Goal: Answer question/provide support

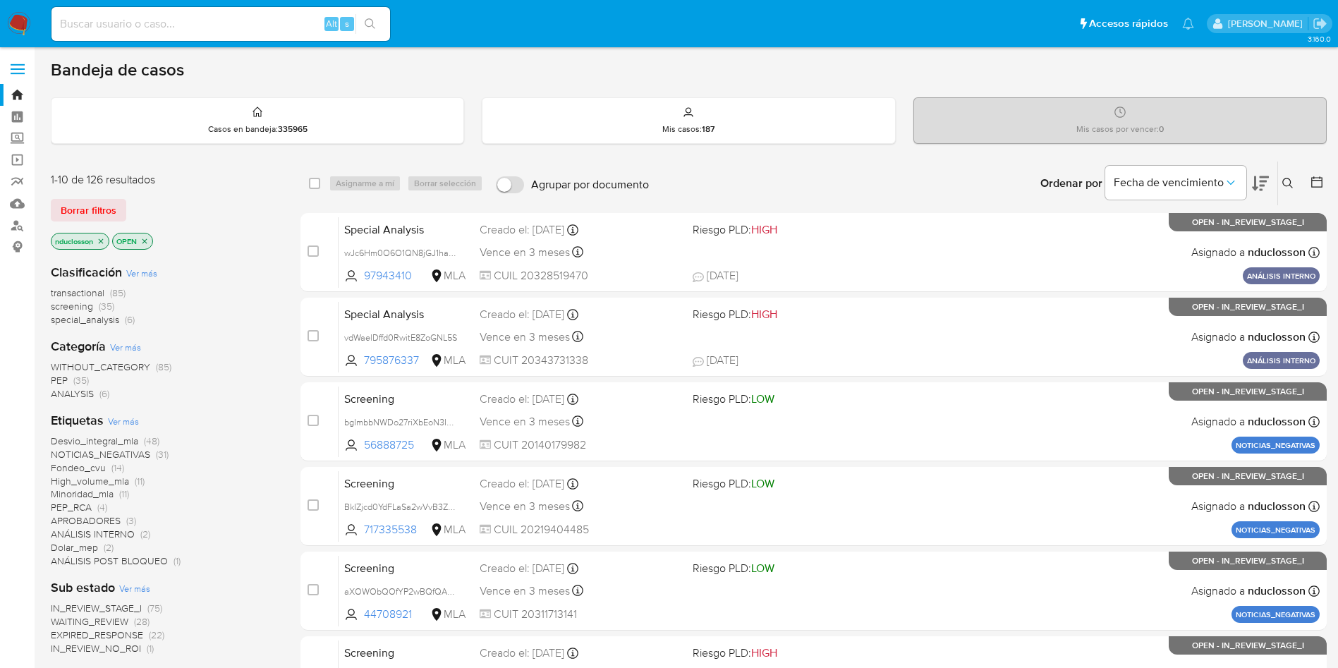
click at [151, 3] on nav "Pausado Ver notificaciones Alt s Accesos rápidos Presiona las siguientes teclas…" at bounding box center [669, 23] width 1338 height 47
click at [150, 19] on input at bounding box center [221, 24] width 339 height 18
paste input "9GVbsNuDU6ratZi2pvbXmAvI"
type input "9GVbsNuDU6ratZi2pvbXmAvI"
click at [377, 14] on button "search-icon" at bounding box center [370, 24] width 29 height 20
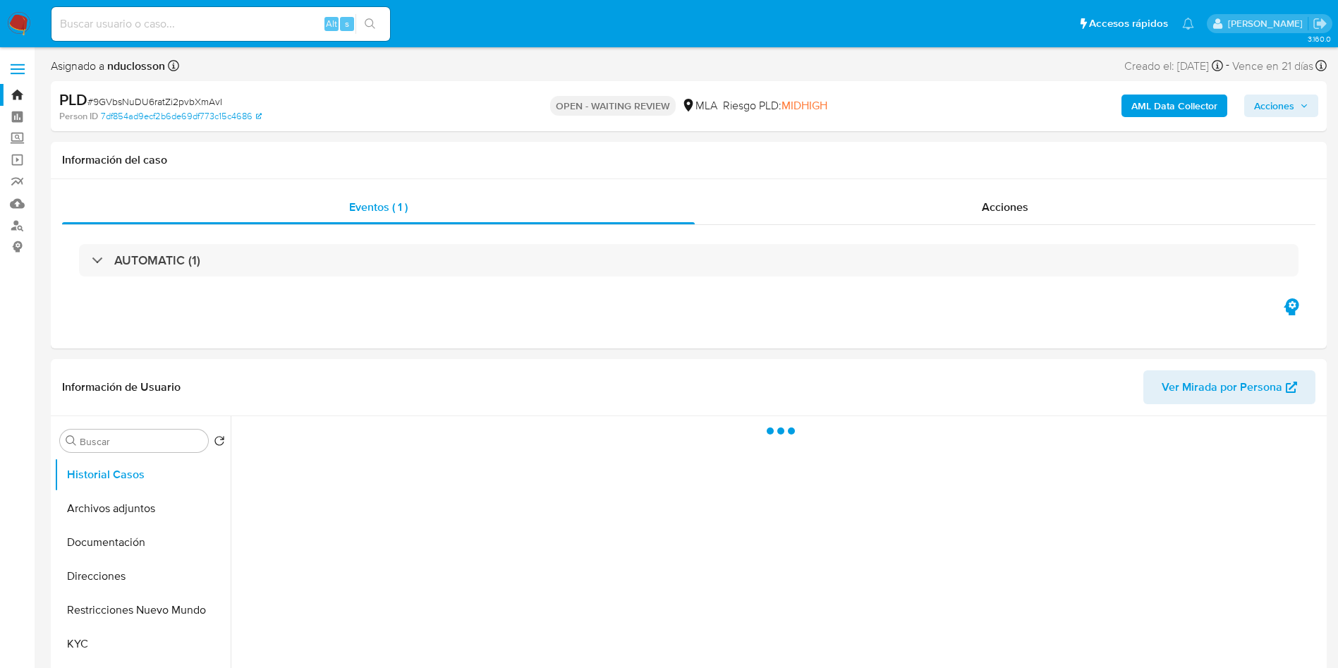
select select "10"
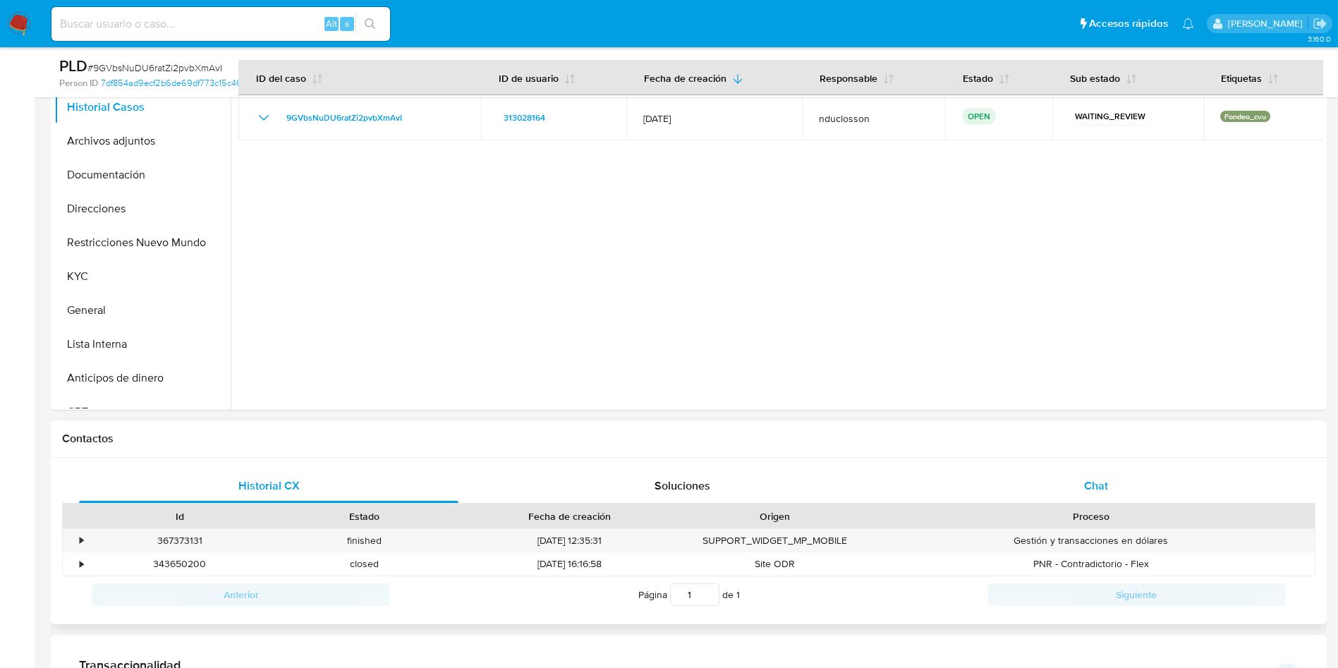
click at [1069, 479] on div "Chat" at bounding box center [1097, 486] width 380 height 34
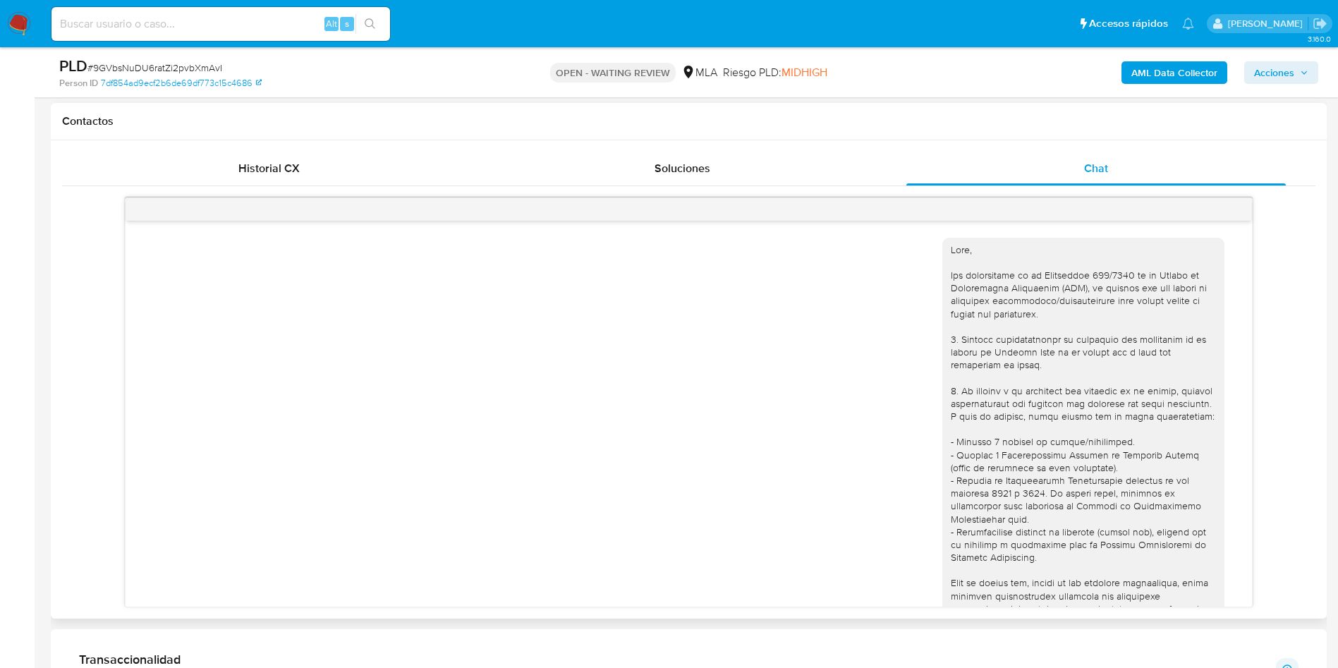
scroll to position [1424, 0]
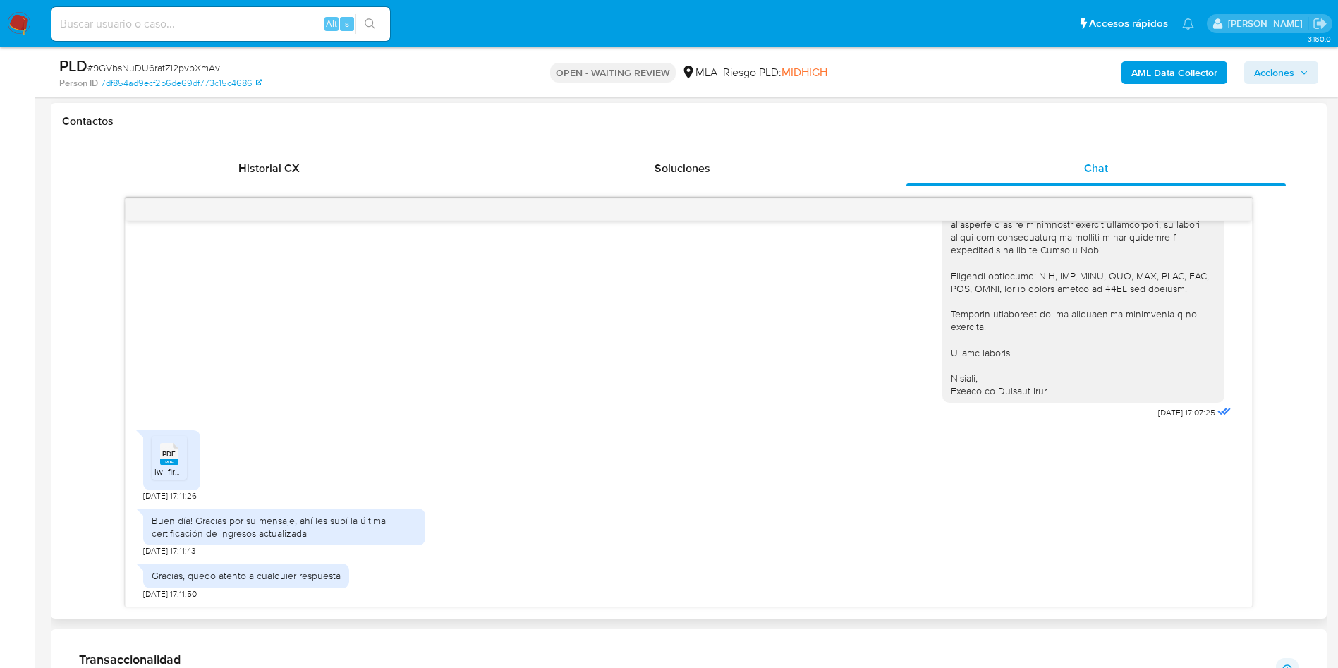
click at [171, 452] on span "PDF" at bounding box center [168, 453] width 13 height 9
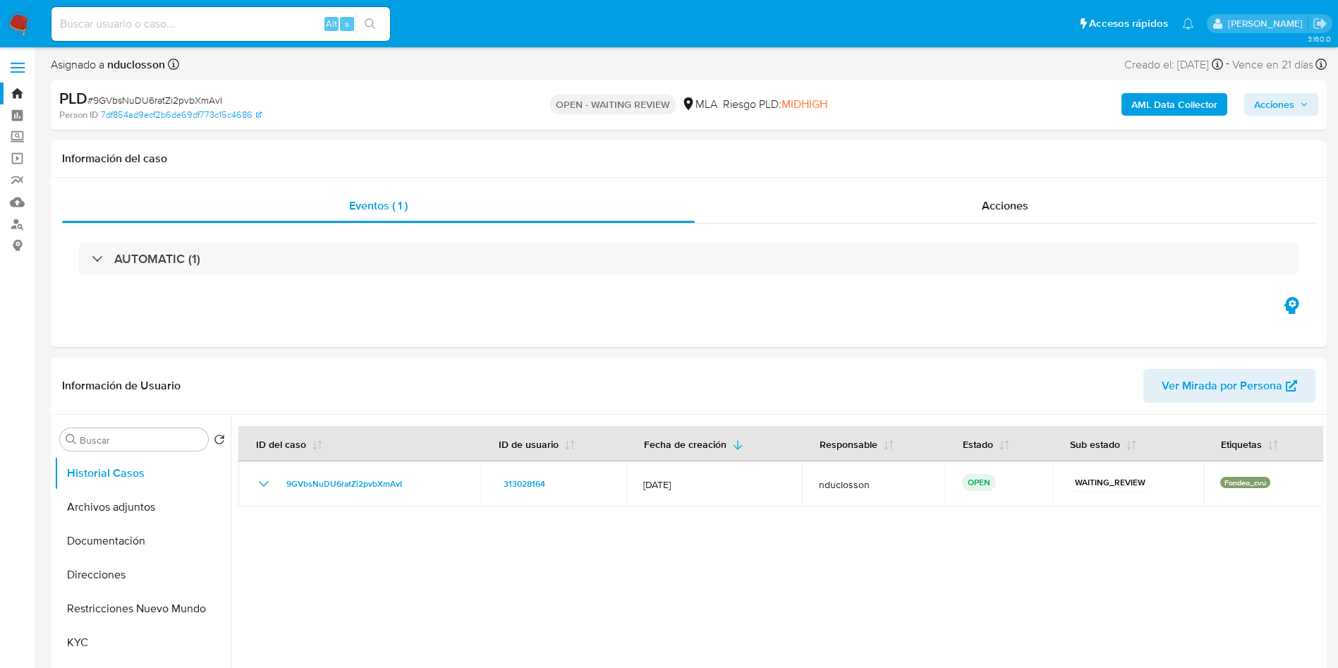
scroll to position [0, 0]
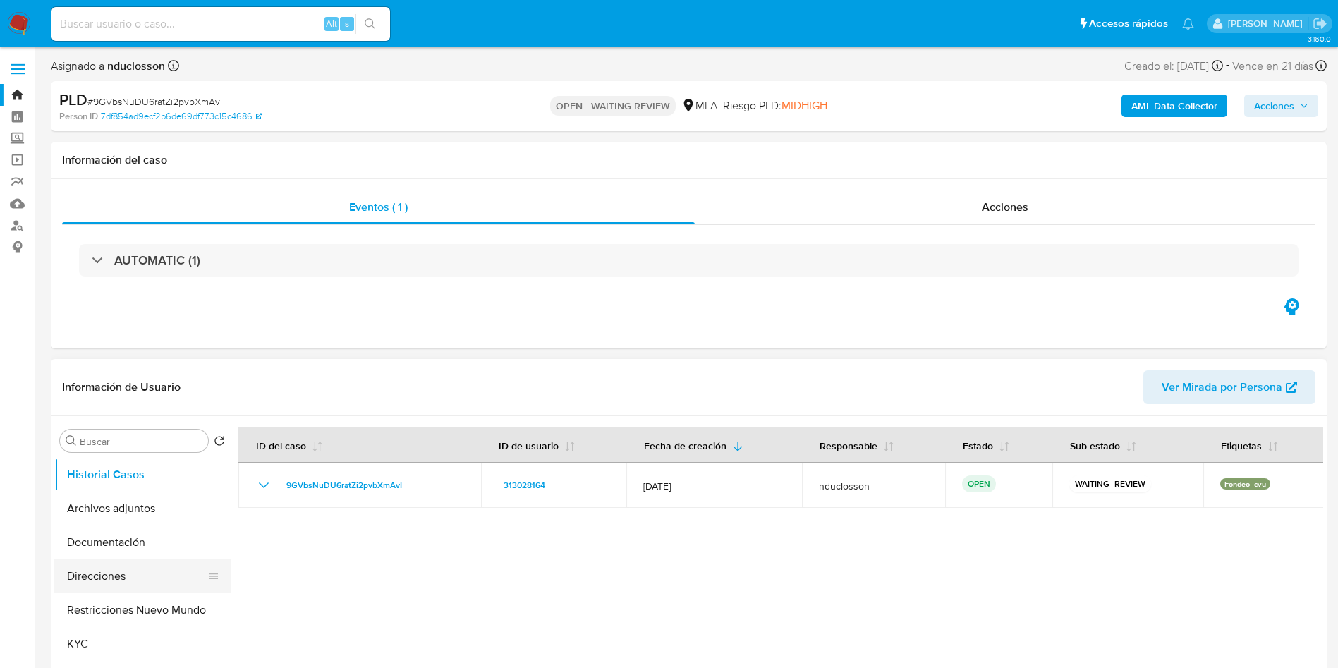
click at [111, 571] on button "Direcciones" at bounding box center [136, 576] width 165 height 34
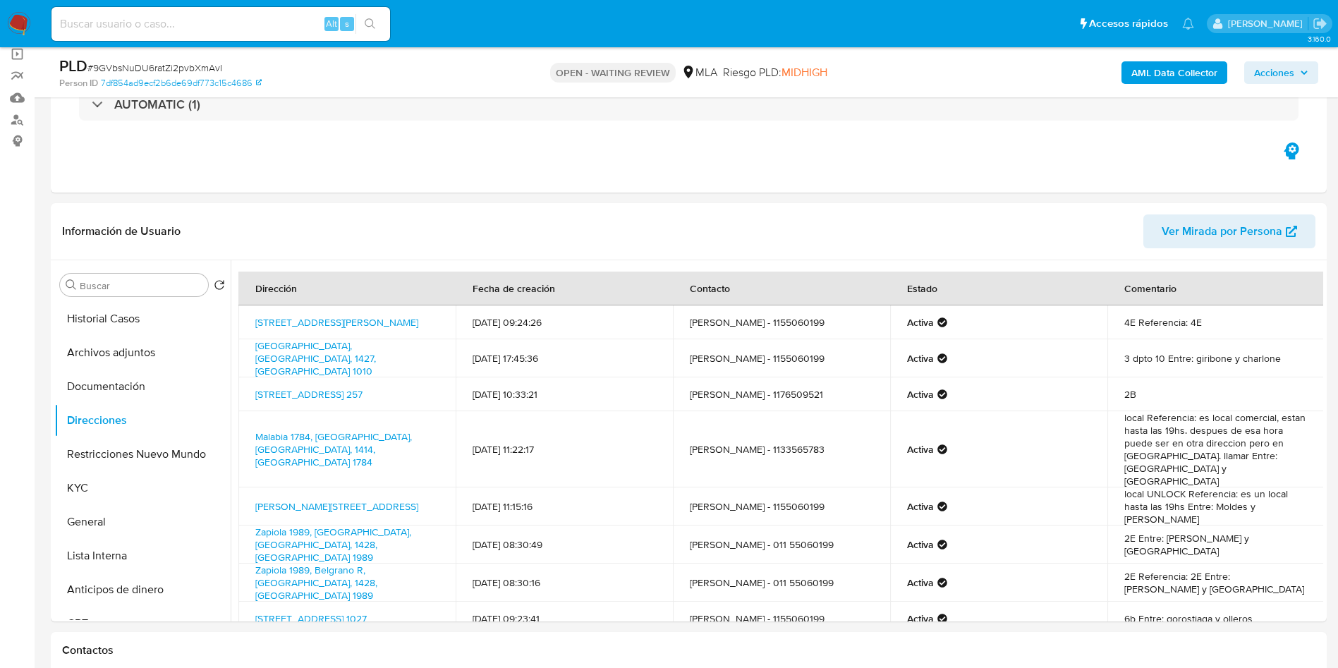
click at [176, 33] on div "Alt s" at bounding box center [221, 24] width 339 height 34
paste input "rf1Vql2BYQVCVCRLfjh670uF"
click at [171, 26] on input at bounding box center [221, 24] width 339 height 18
type input "rf1Vql2BYQVCVCRLfjh670uF"
click at [377, 16] on button "search-icon" at bounding box center [370, 24] width 29 height 20
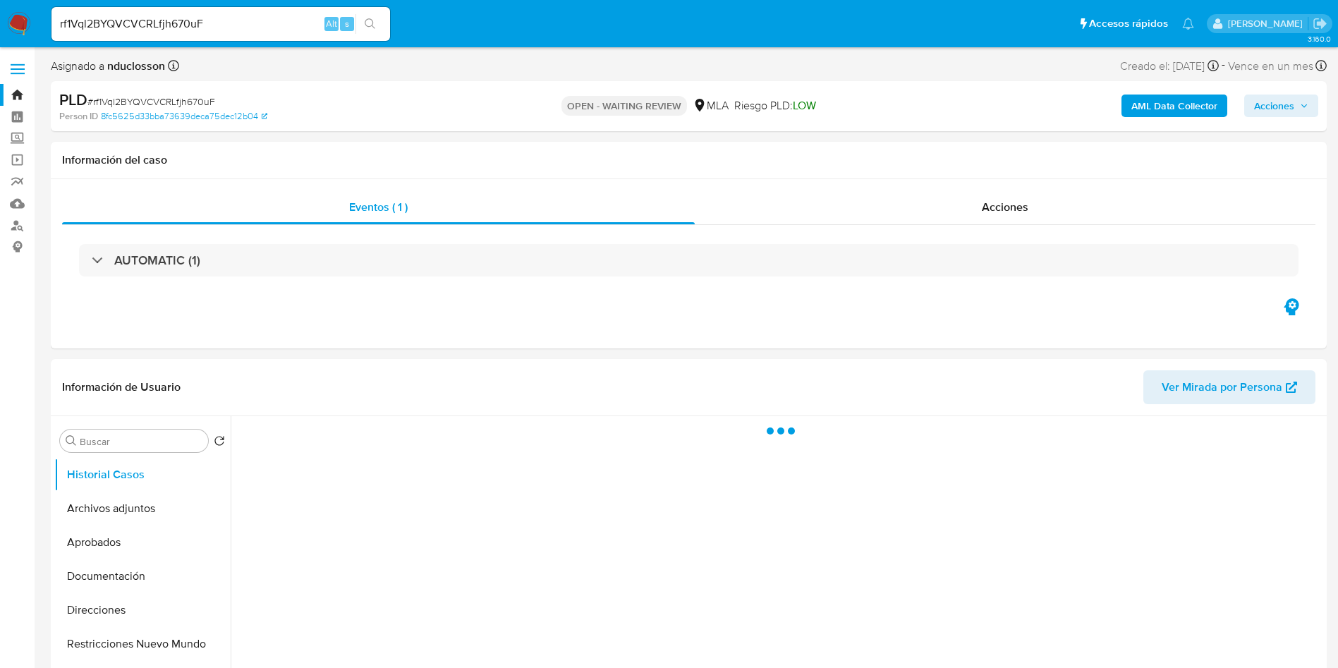
select select "10"
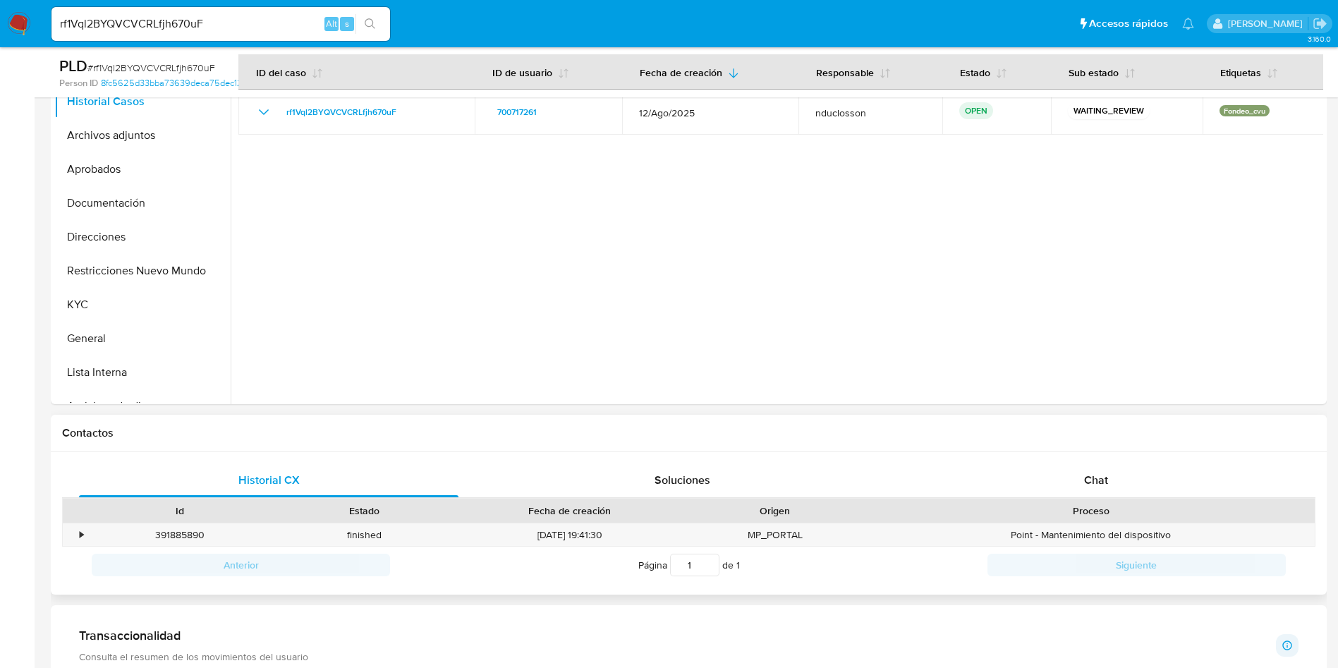
scroll to position [317, 0]
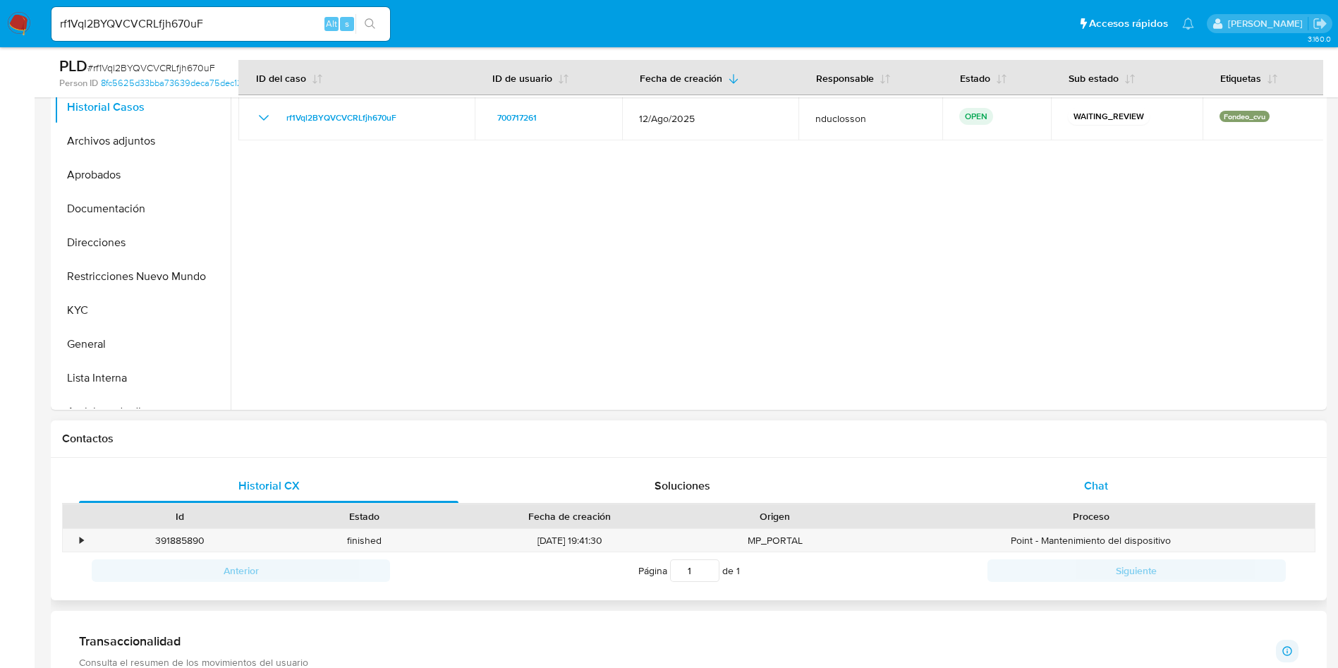
click at [1085, 478] on span "Chat" at bounding box center [1096, 486] width 24 height 16
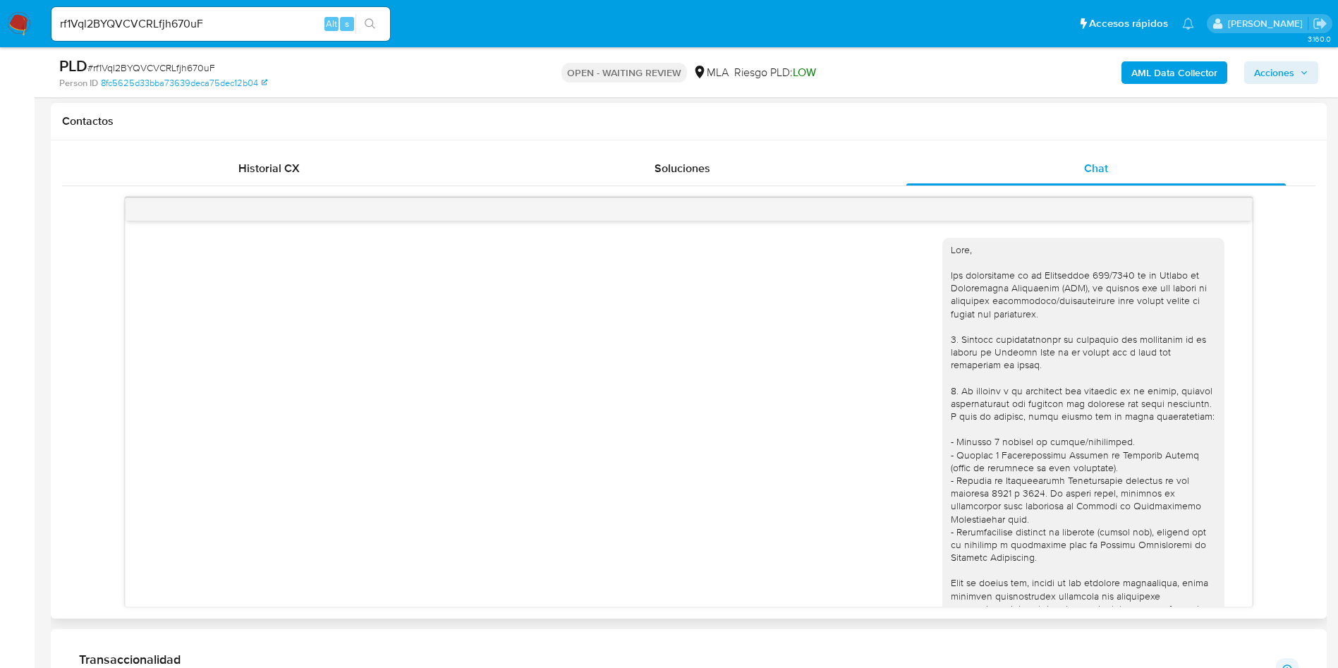
scroll to position [495, 0]
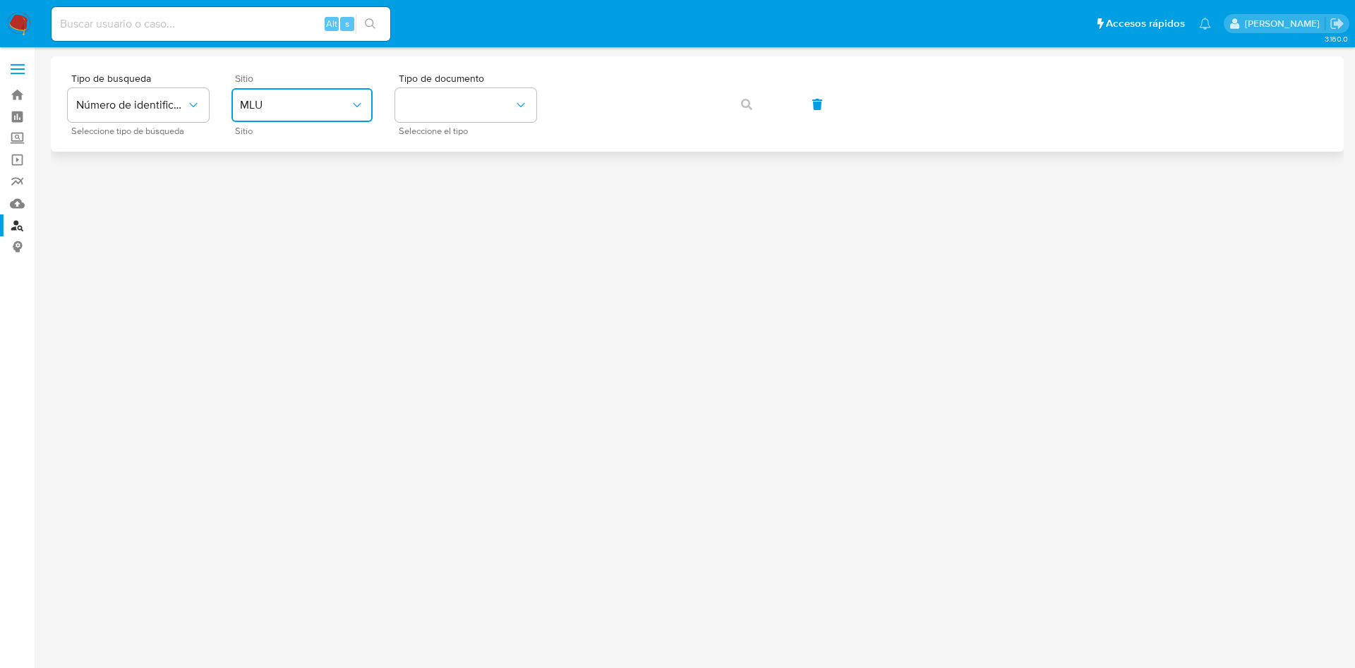
click at [273, 103] on span "MLU" at bounding box center [295, 105] width 110 height 14
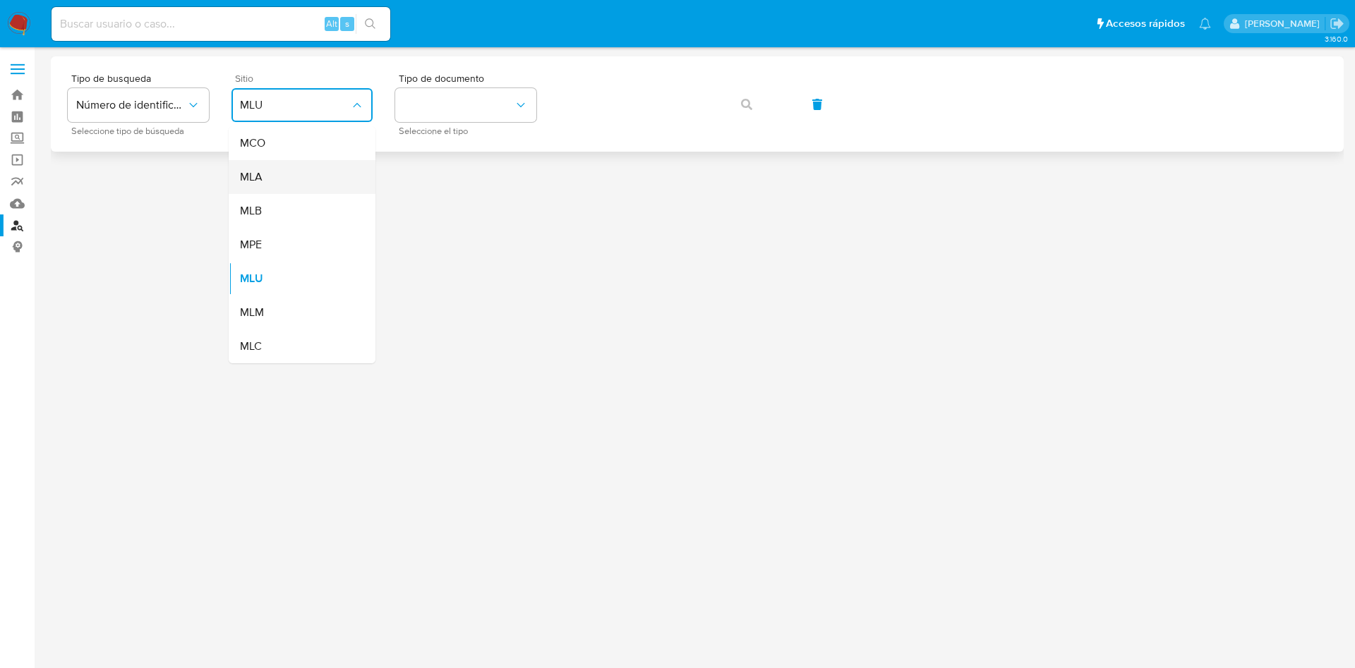
click at [274, 183] on div "MLA" at bounding box center [298, 177] width 116 height 34
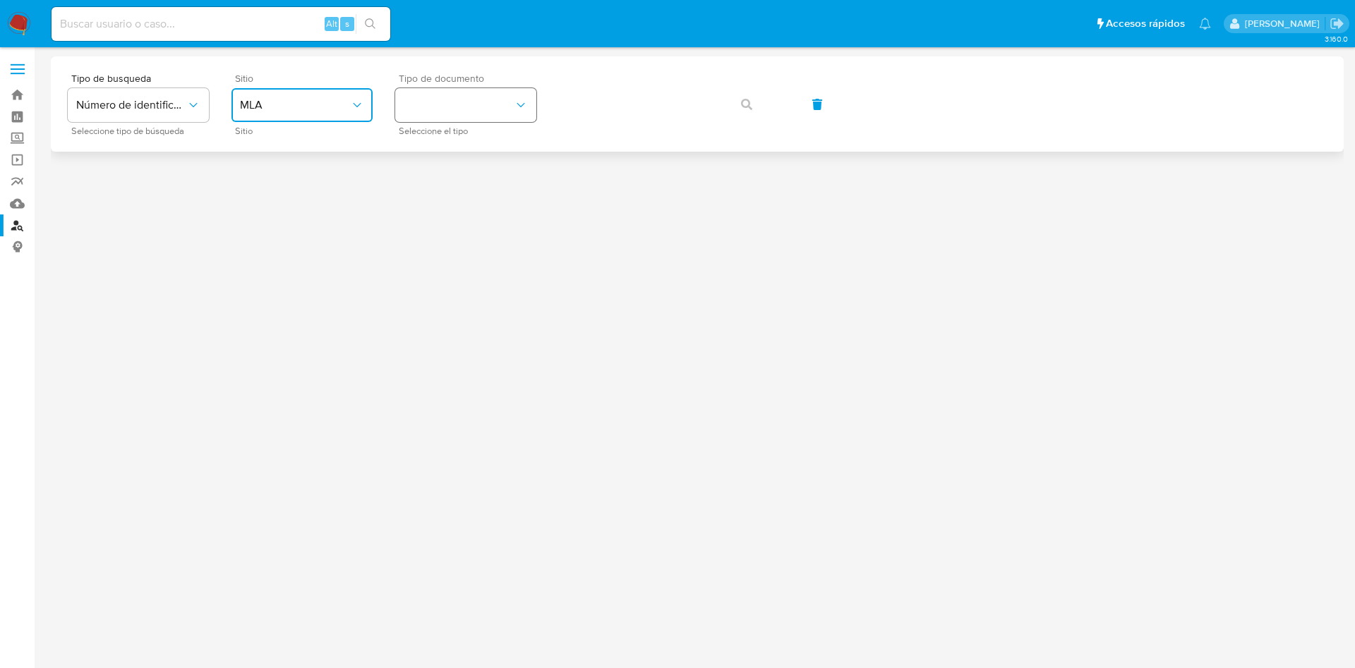
click at [406, 101] on button "identificationType" at bounding box center [465, 105] width 141 height 34
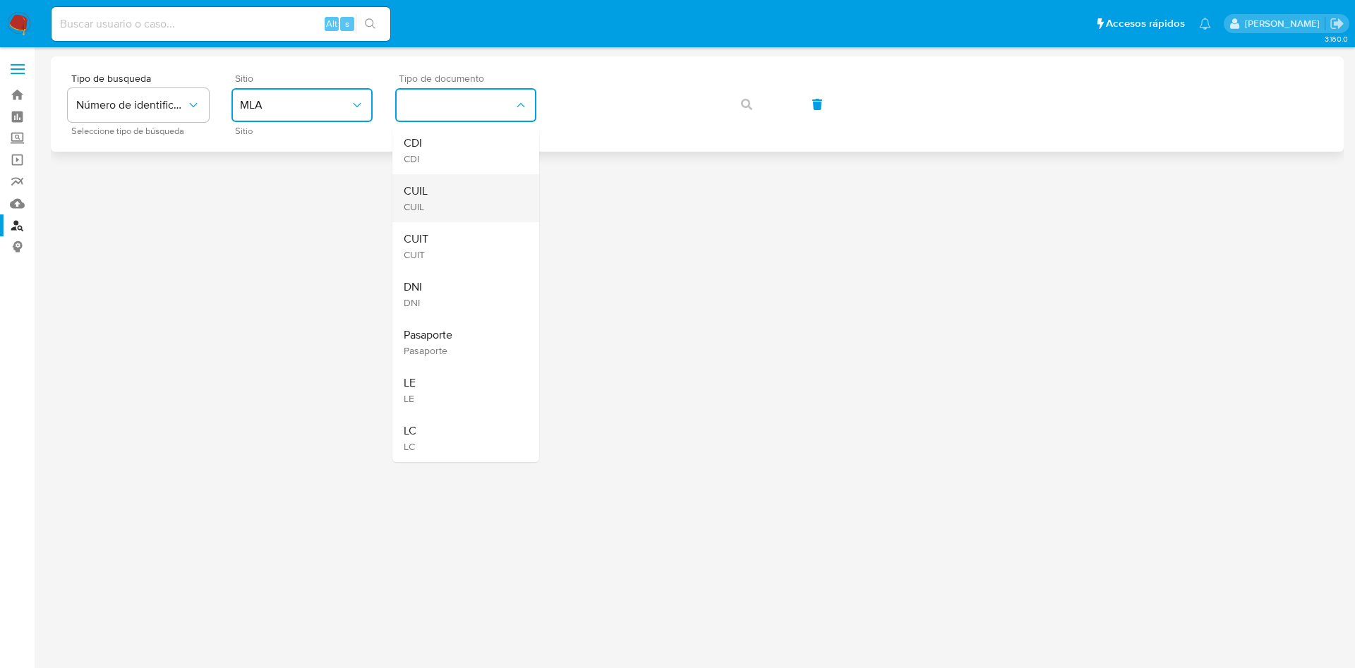
click at [445, 184] on div "CUIL CUIL" at bounding box center [462, 198] width 116 height 48
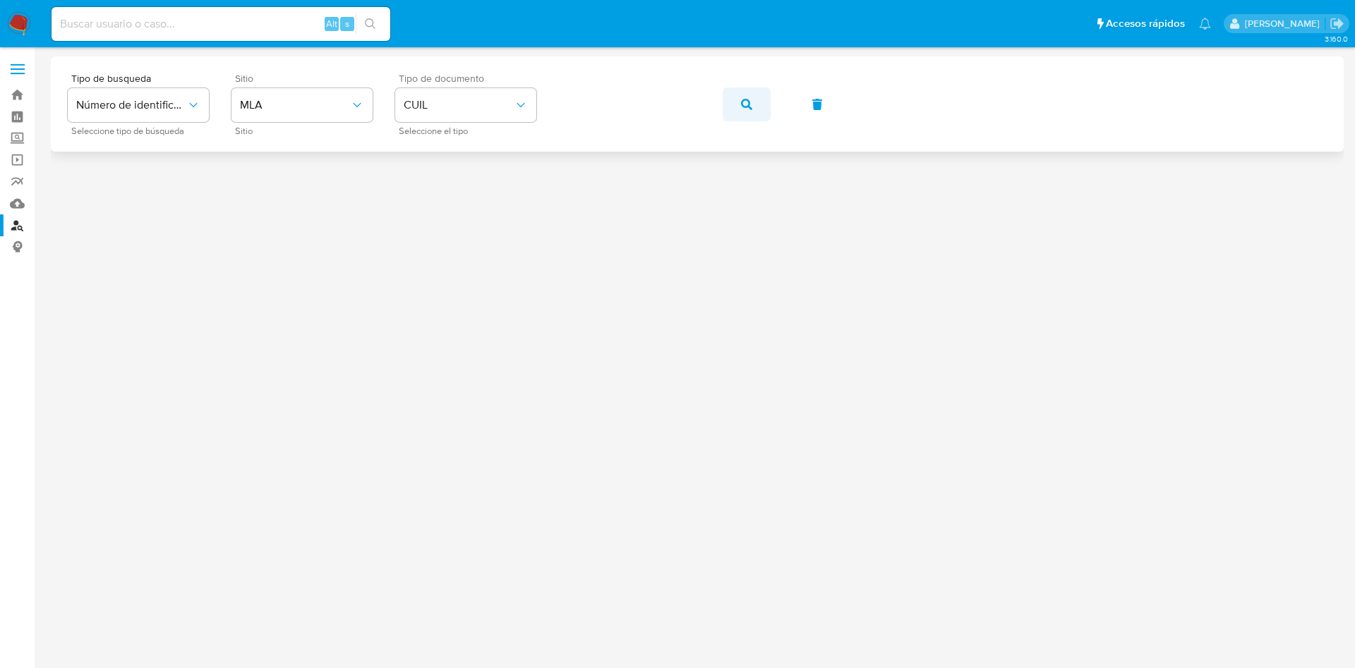
click at [751, 95] on span "button" at bounding box center [746, 104] width 11 height 31
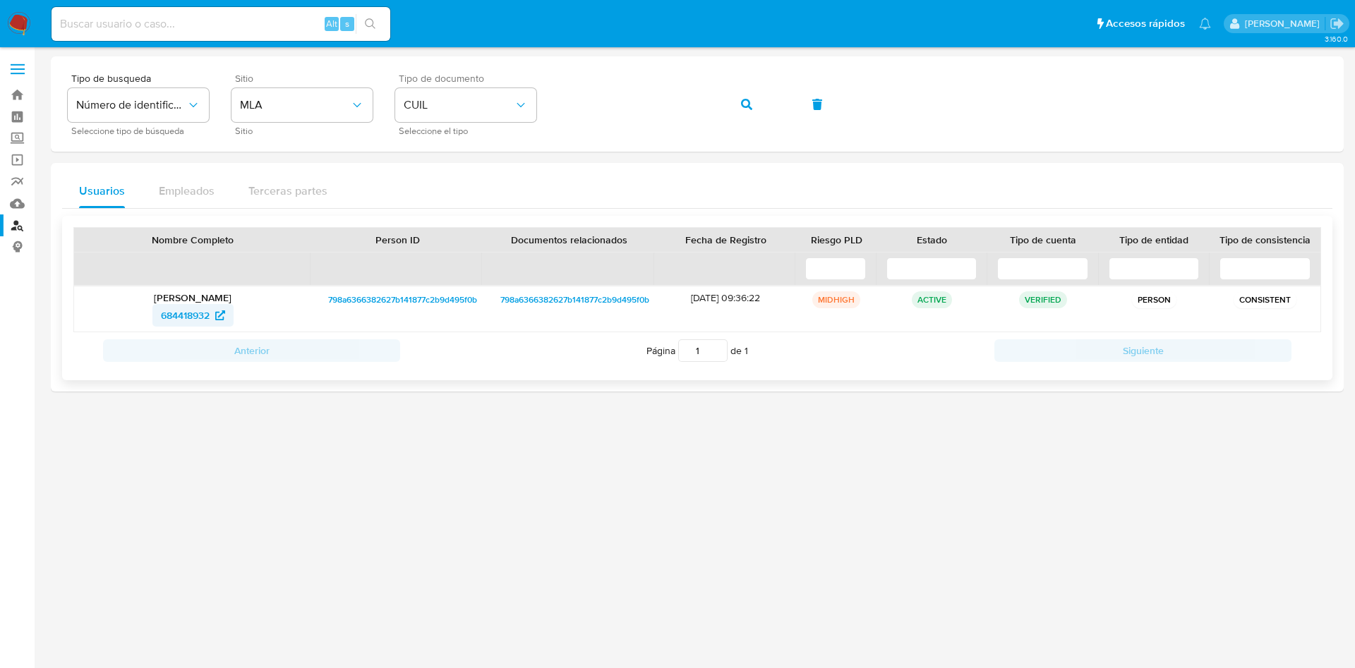
click at [190, 318] on span "684418932" at bounding box center [185, 315] width 49 height 23
click at [743, 97] on span "button" at bounding box center [746, 104] width 11 height 31
click at [196, 315] on span "448471707" at bounding box center [185, 315] width 47 height 23
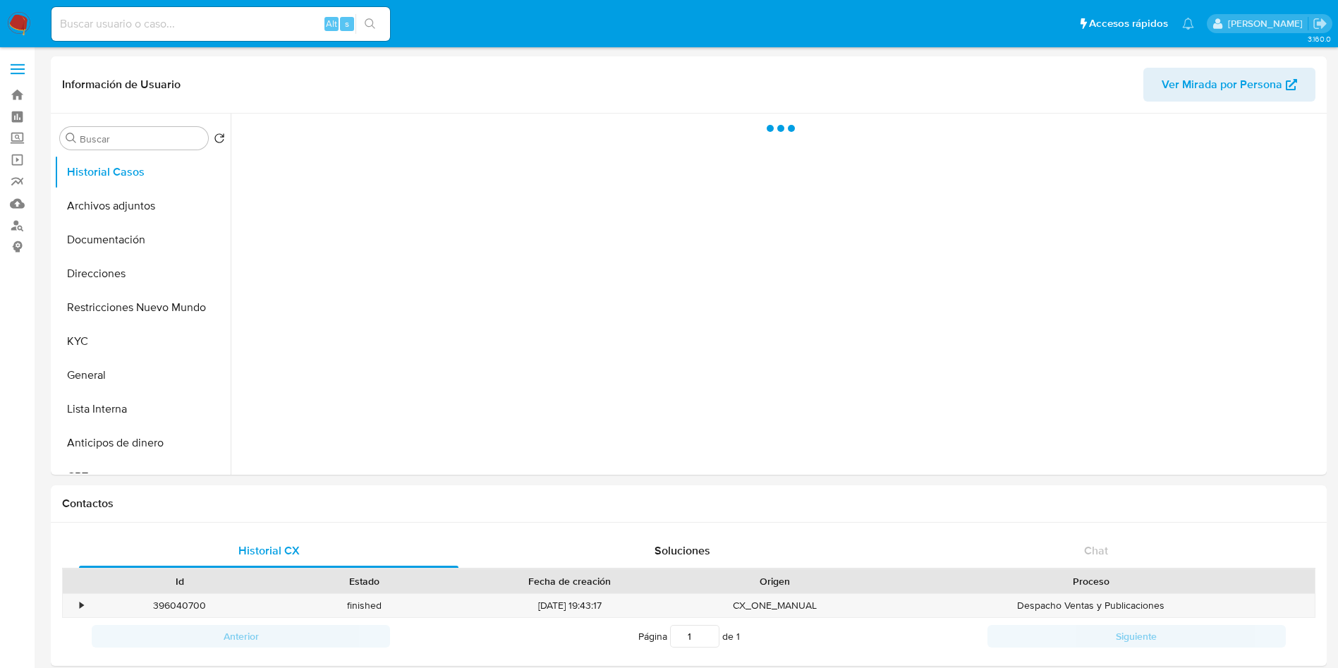
select select "10"
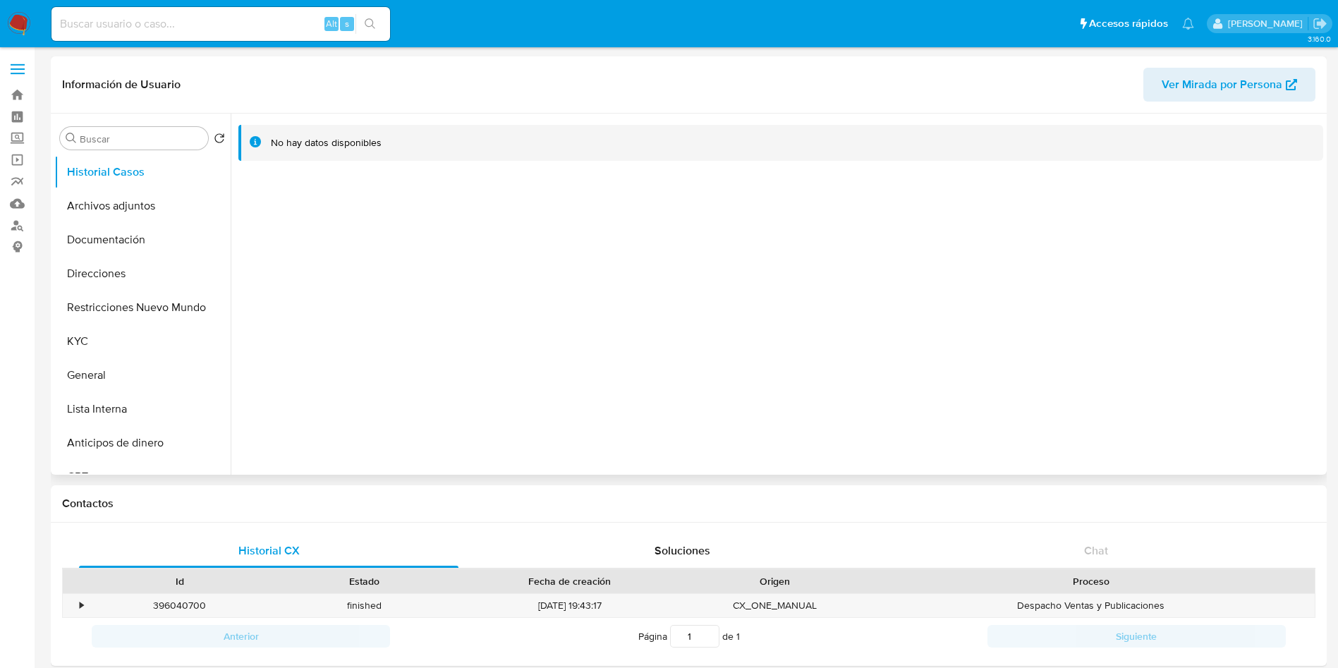
click at [437, 447] on div at bounding box center [777, 294] width 1093 height 361
click at [111, 242] on button "Documentación" at bounding box center [136, 240] width 165 height 34
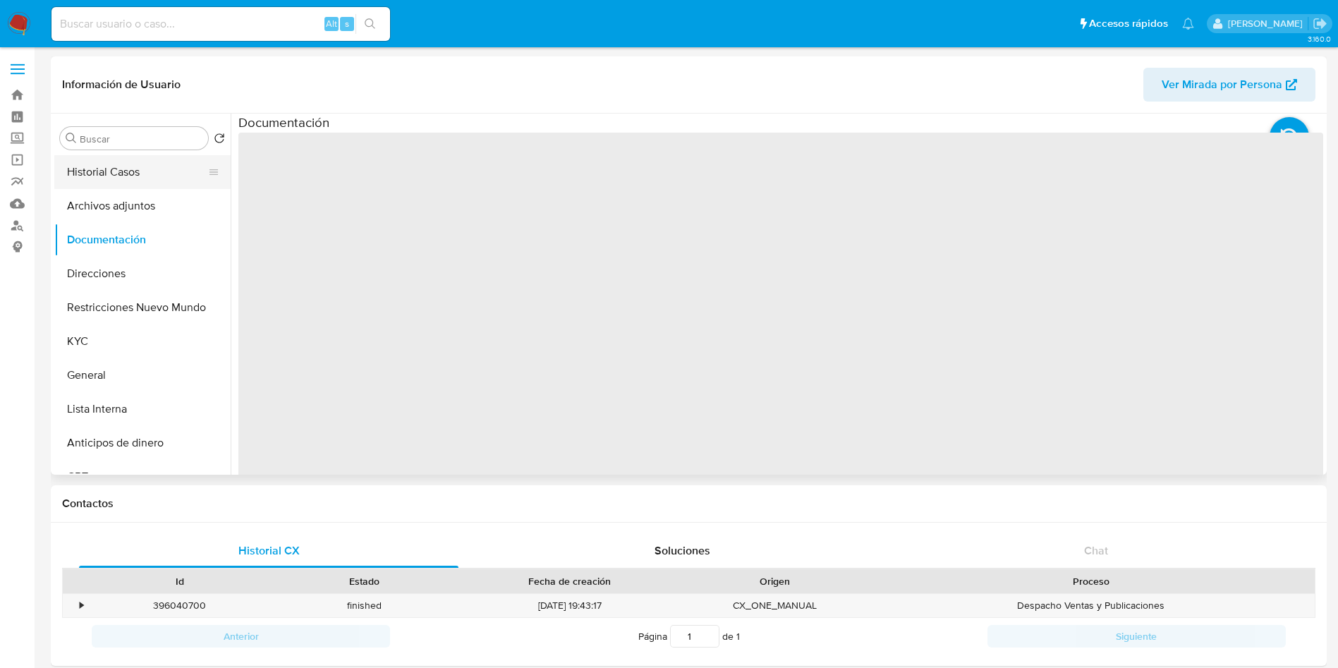
click at [91, 155] on button "Historial Casos" at bounding box center [136, 172] width 165 height 34
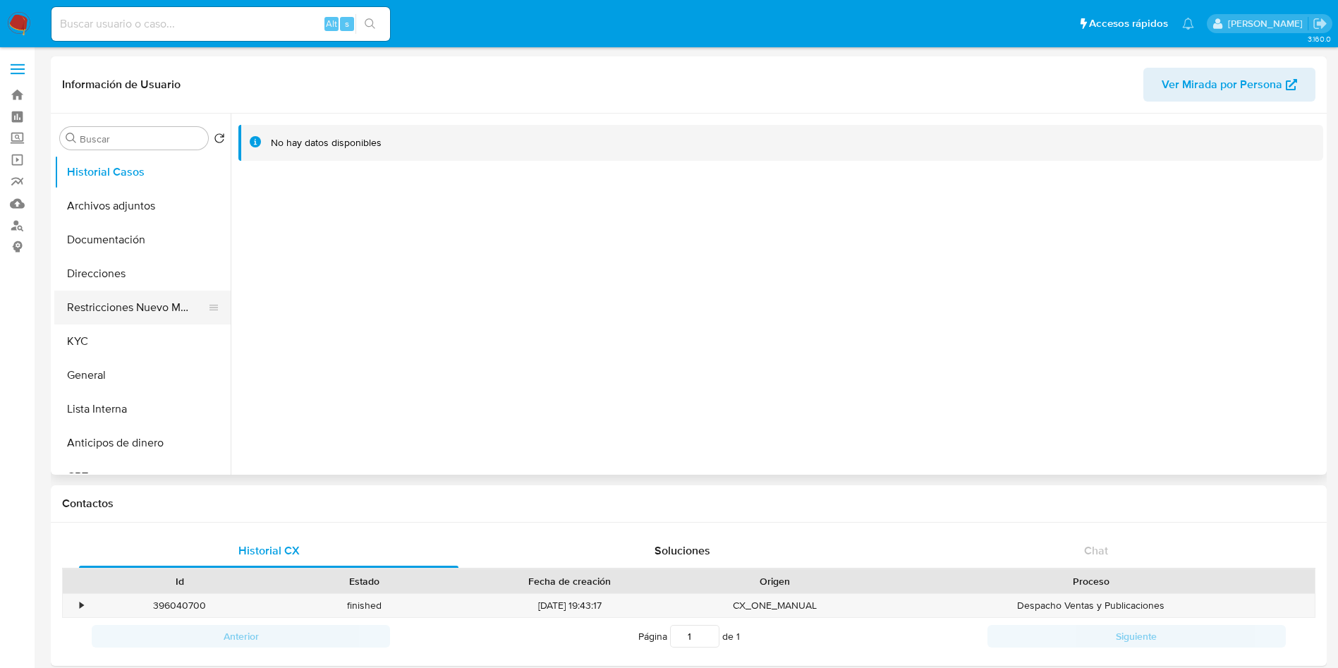
click at [125, 296] on button "Restricciones Nuevo Mundo" at bounding box center [136, 308] width 165 height 34
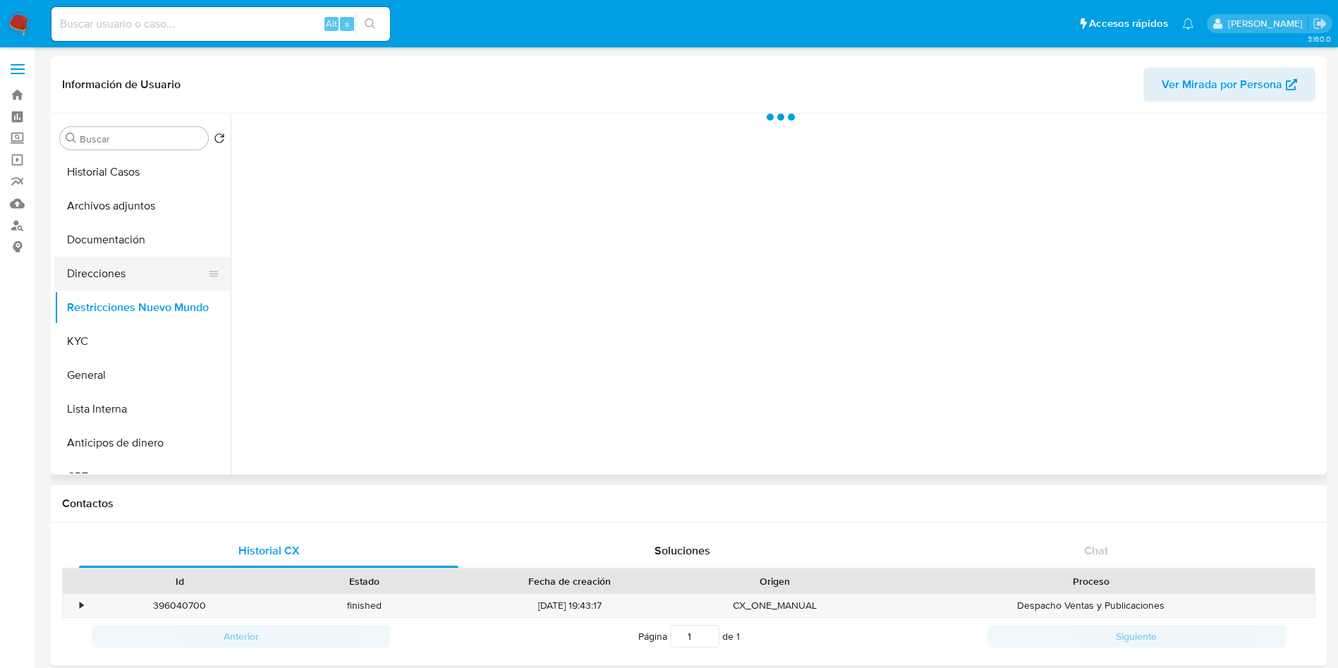
click at [123, 268] on button "Direcciones" at bounding box center [136, 274] width 165 height 34
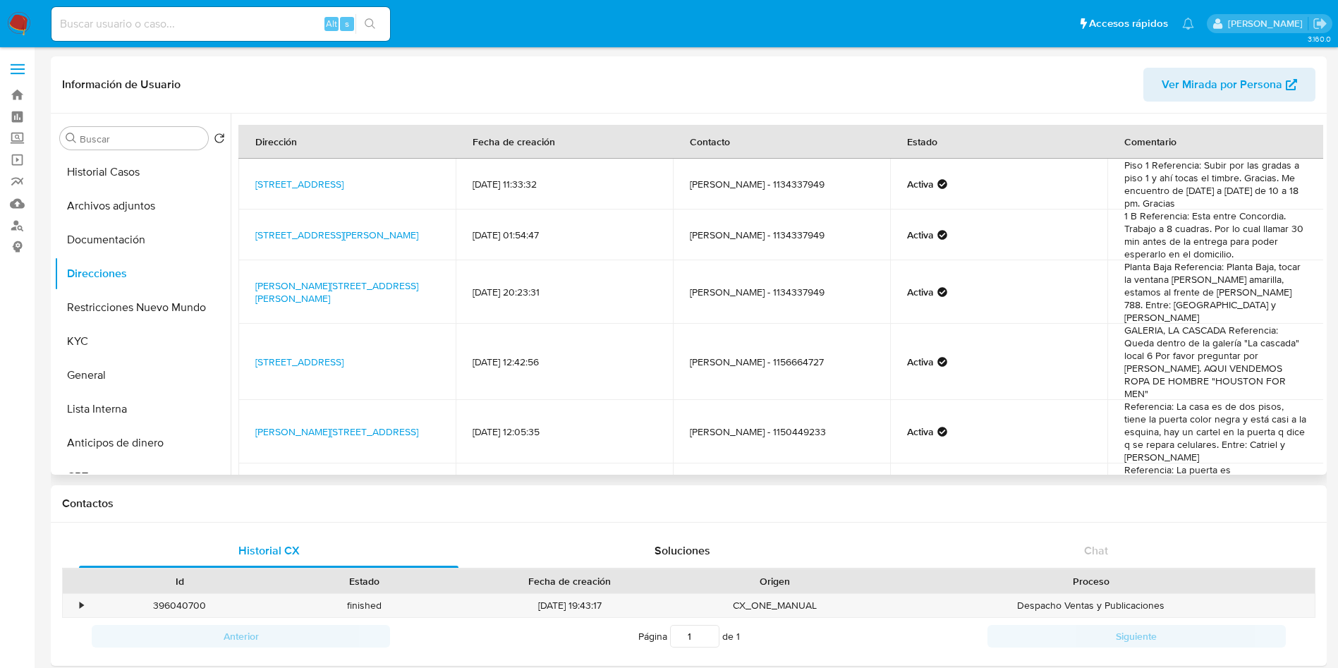
scroll to position [90, 0]
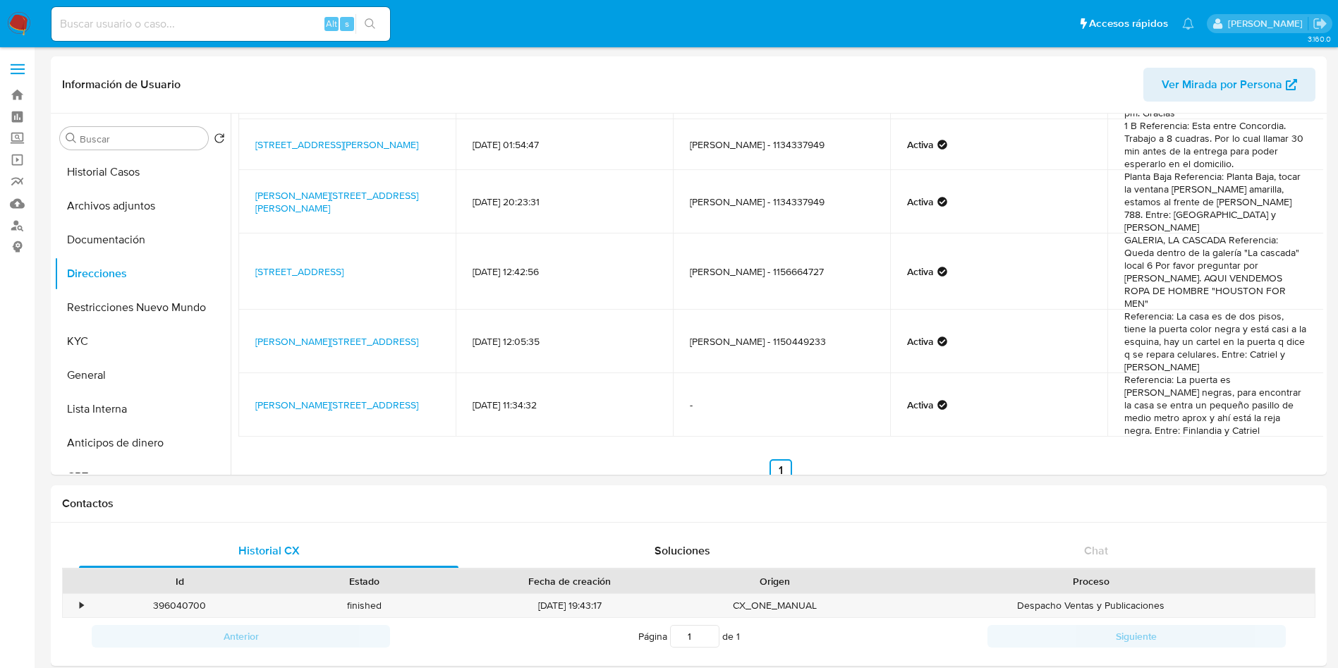
click at [162, 31] on input at bounding box center [221, 24] width 339 height 18
paste input "iyfgEZy50PClBbZzOsz94D6h"
type input "iyfgEZy50PClBbZzOsz94D6h"
click at [371, 27] on icon "search-icon" at bounding box center [370, 23] width 11 height 11
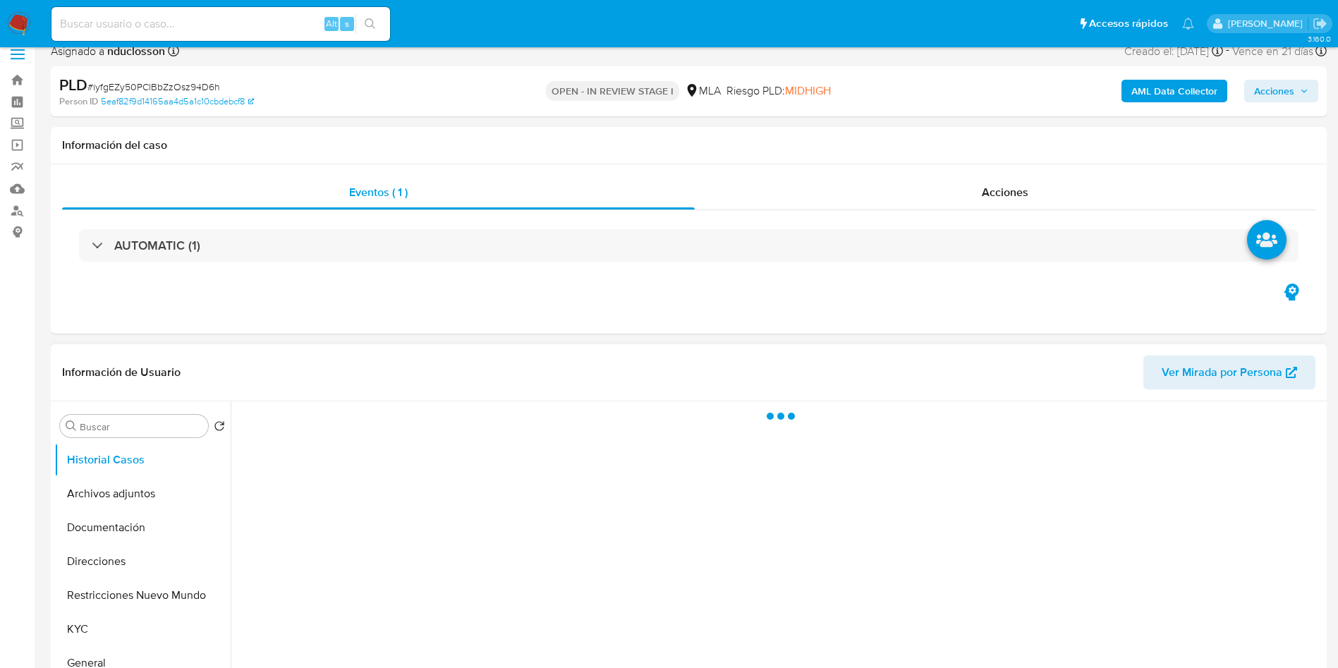
select select "10"
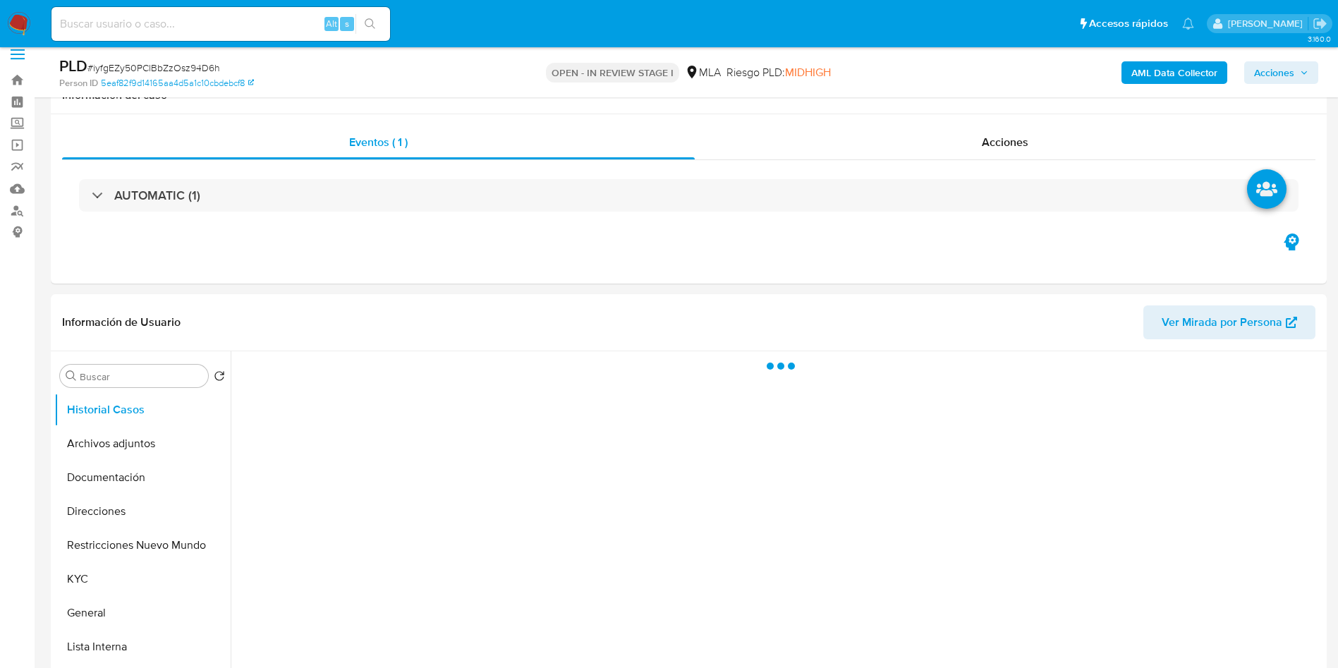
scroll to position [317, 0]
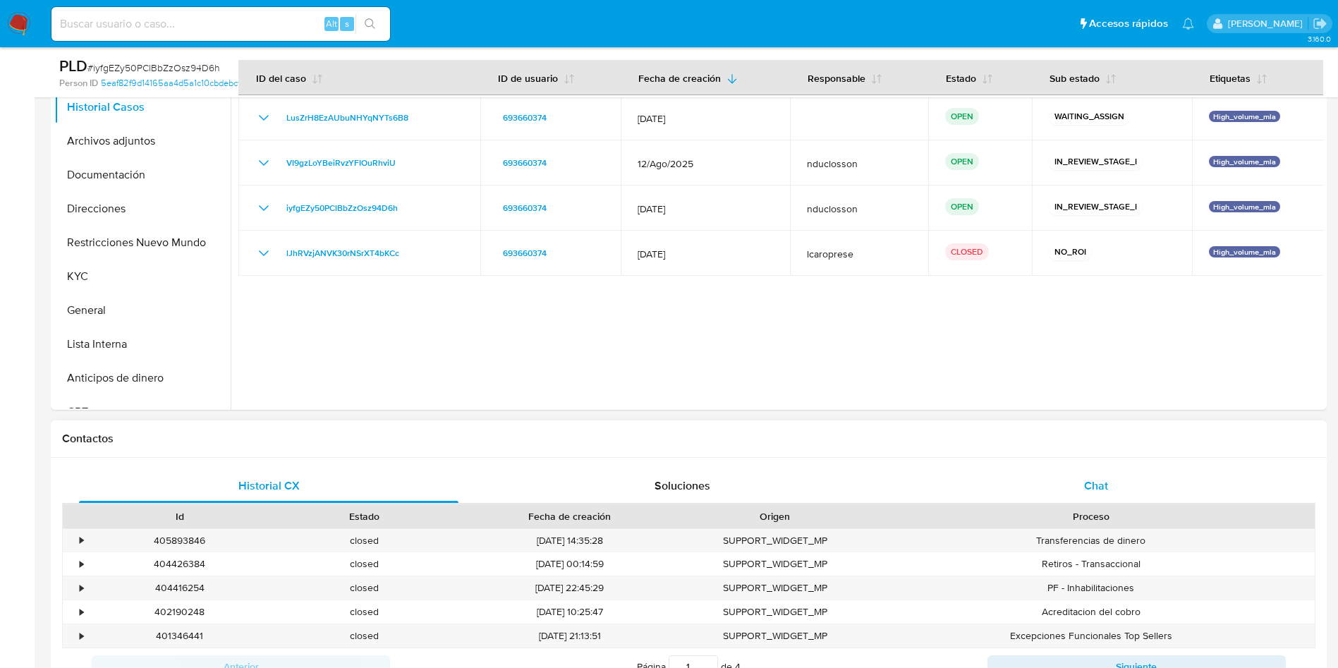
click at [1088, 484] on span "Chat" at bounding box center [1096, 486] width 24 height 16
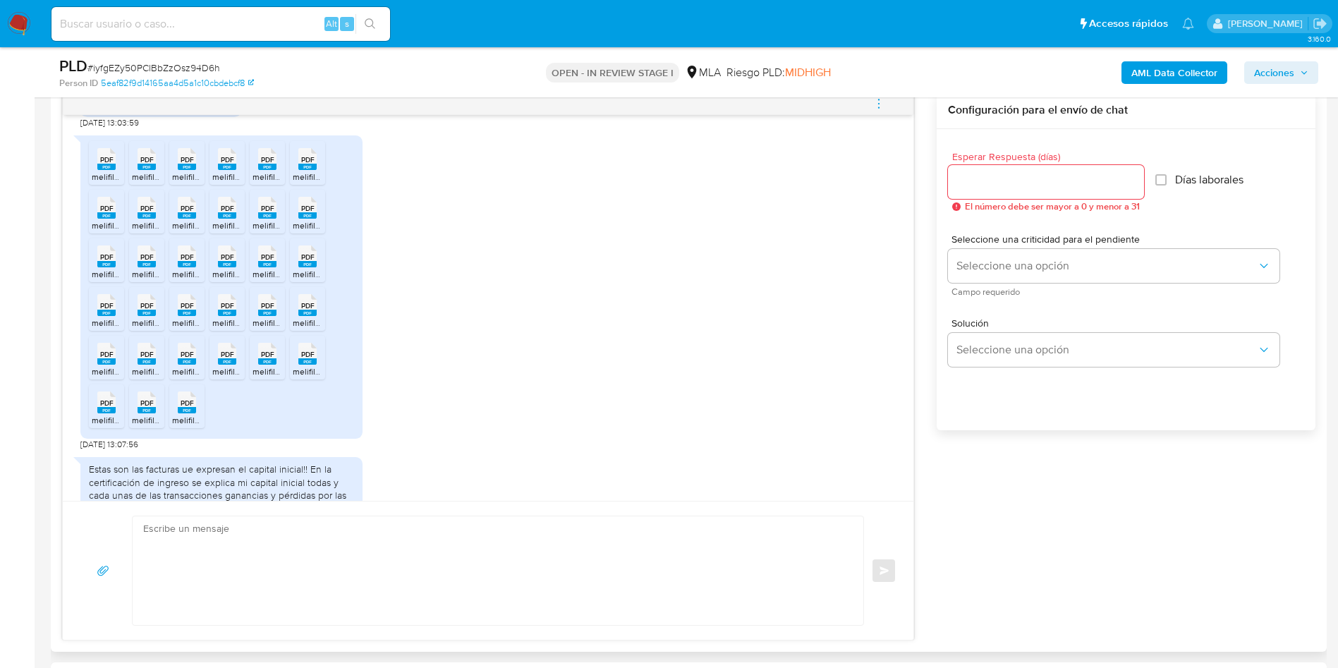
scroll to position [2299, 0]
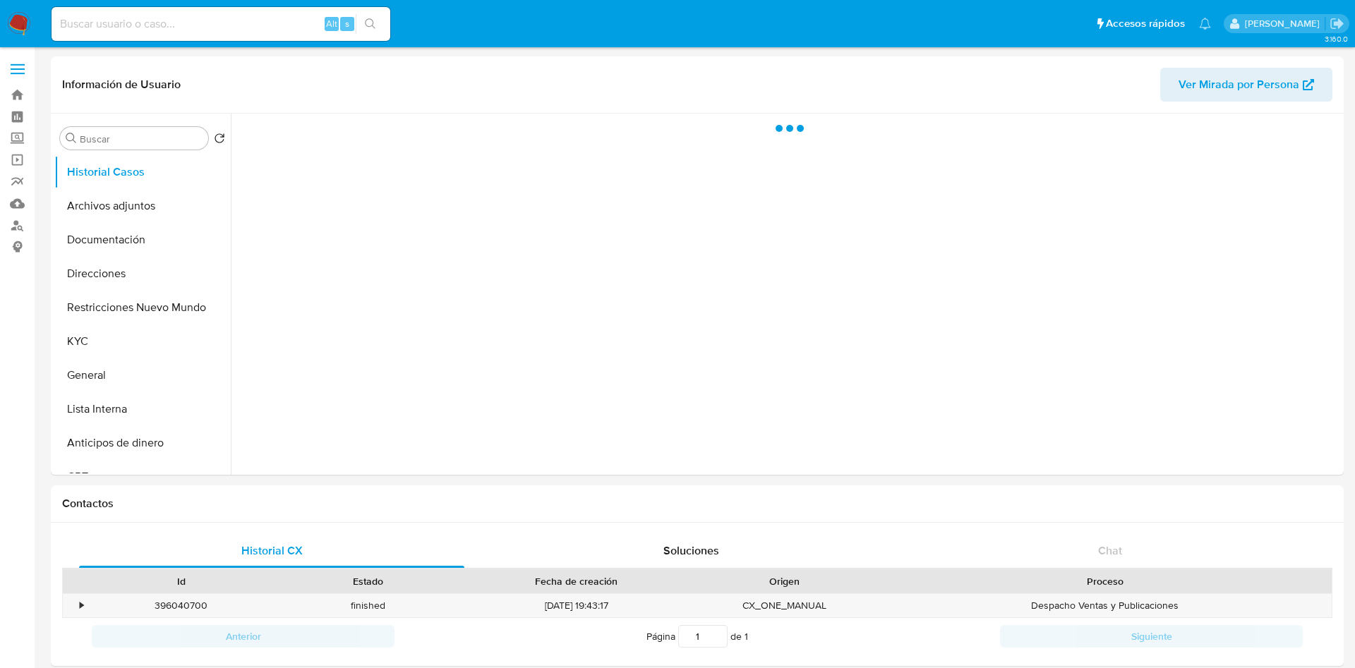
select select "10"
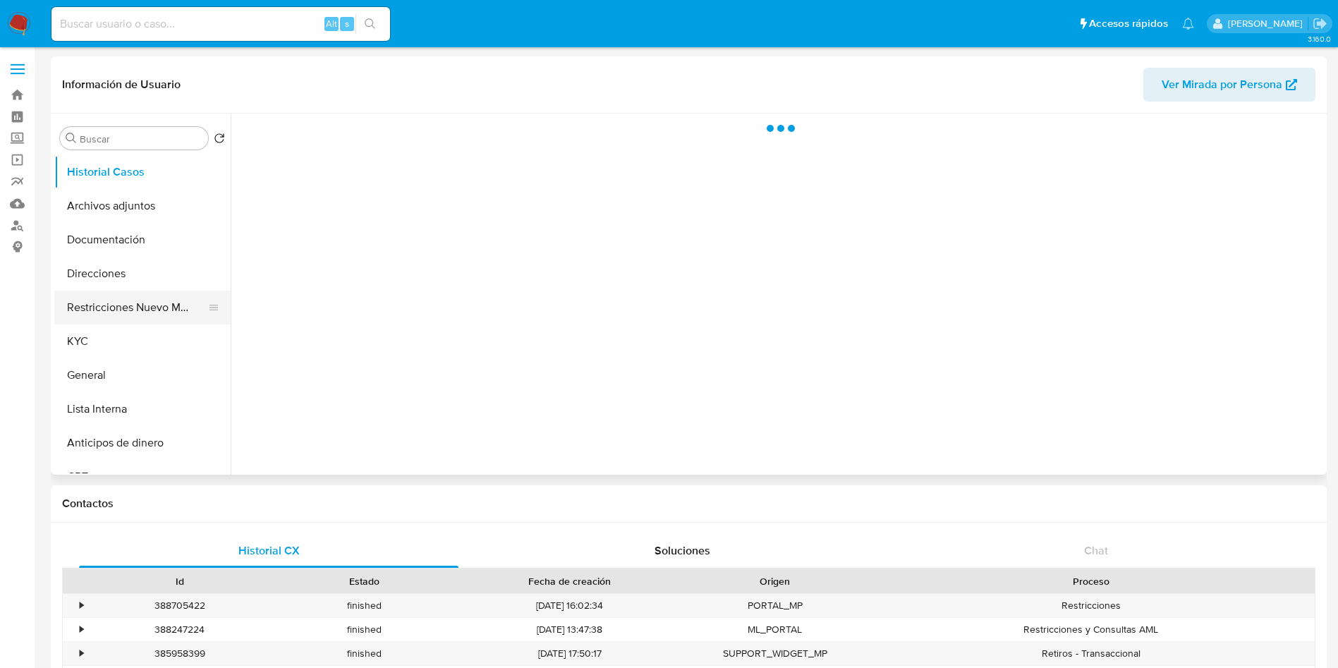
select select "10"
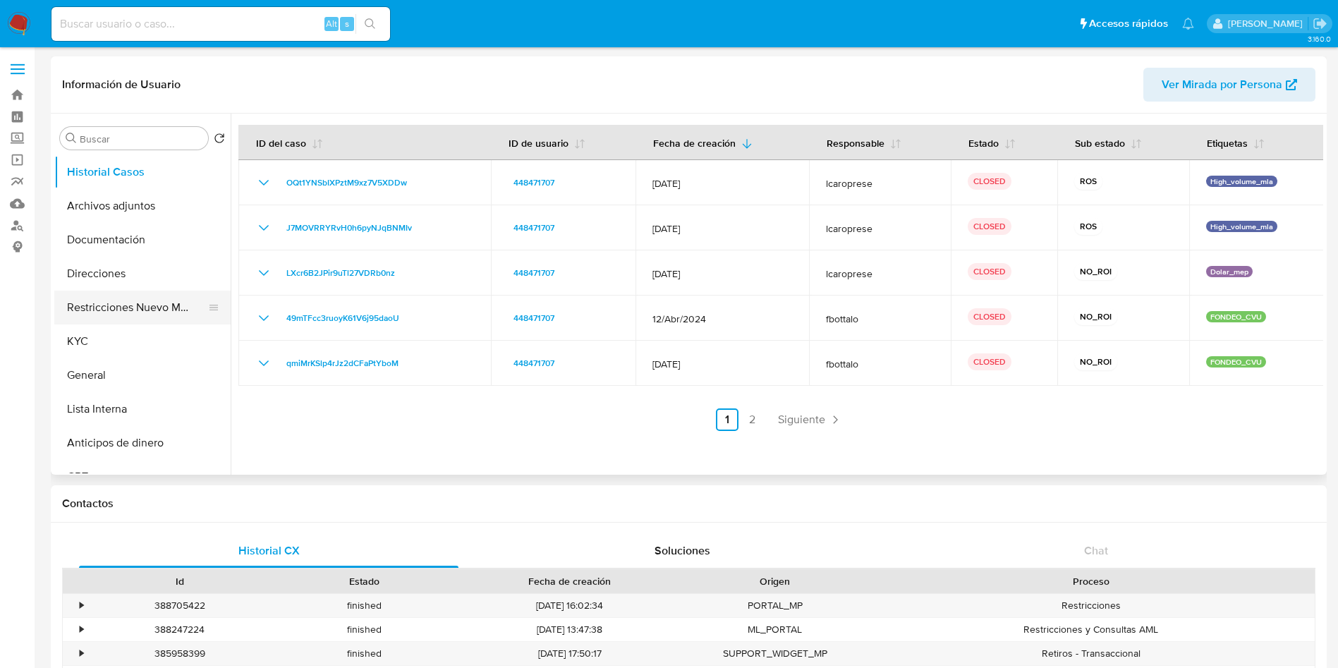
click at [104, 308] on button "Restricciones Nuevo Mundo" at bounding box center [136, 308] width 165 height 34
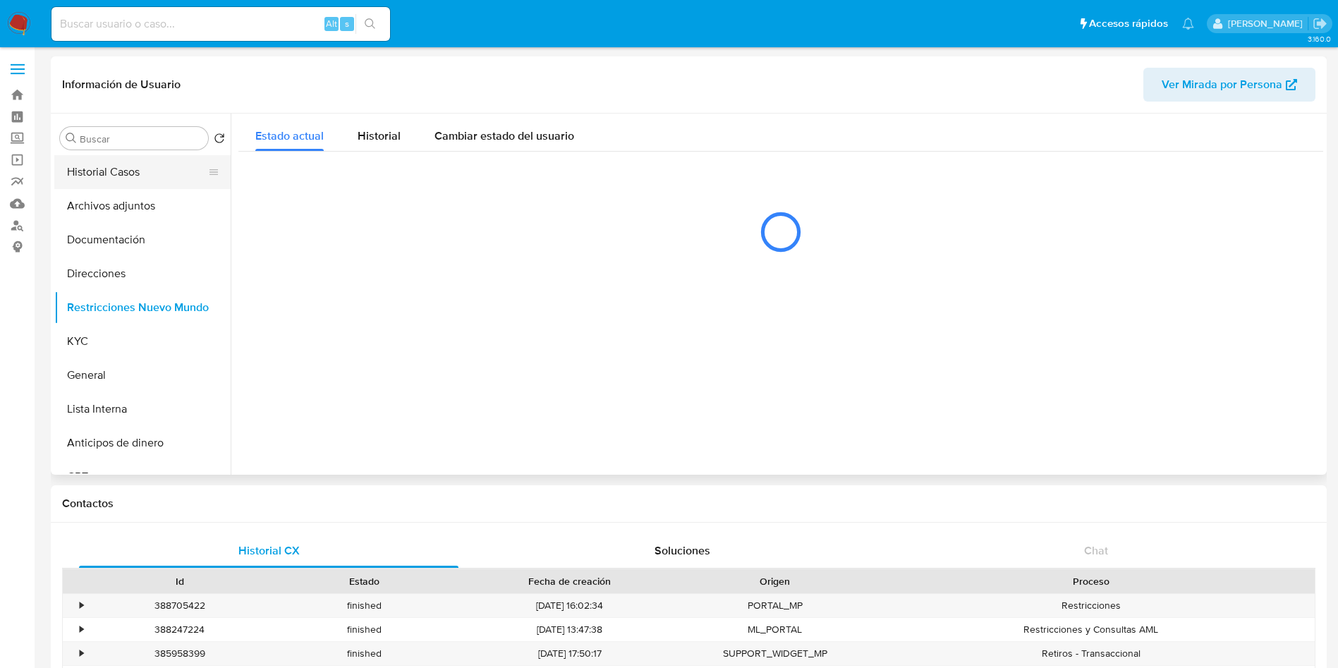
click at [134, 186] on button "Historial Casos" at bounding box center [136, 172] width 165 height 34
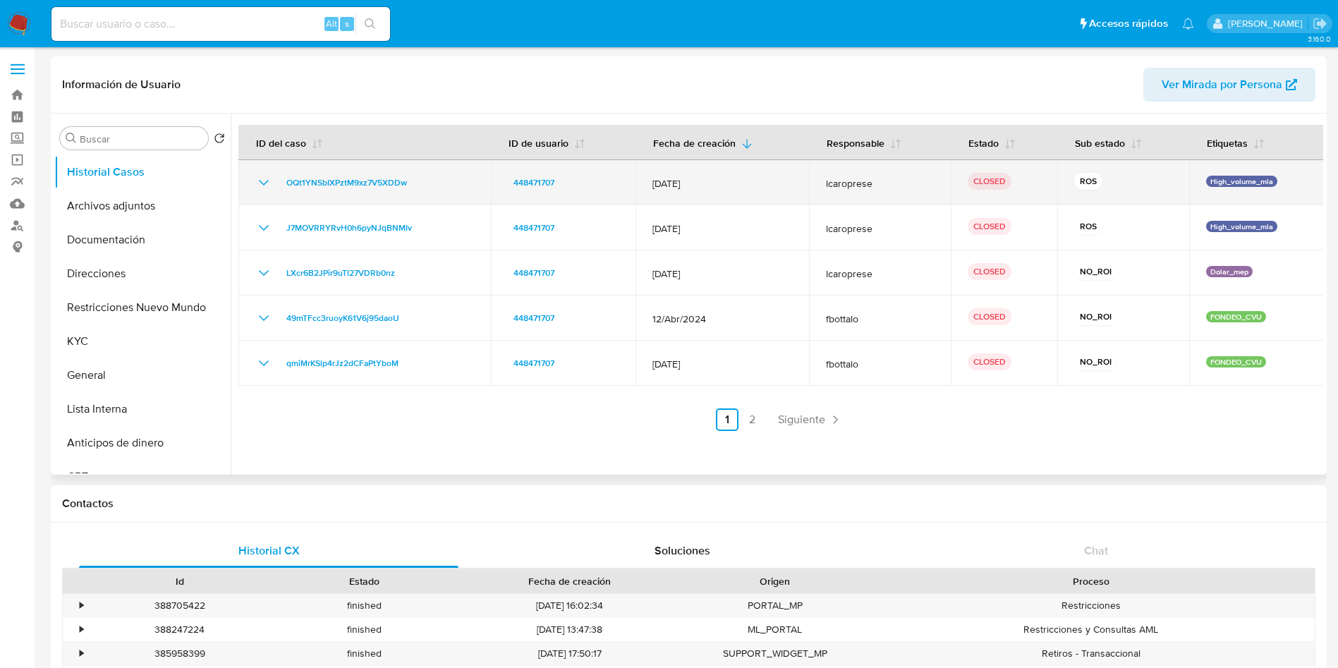
click at [264, 181] on icon "Mostrar/Ocultar" at bounding box center [263, 182] width 17 height 17
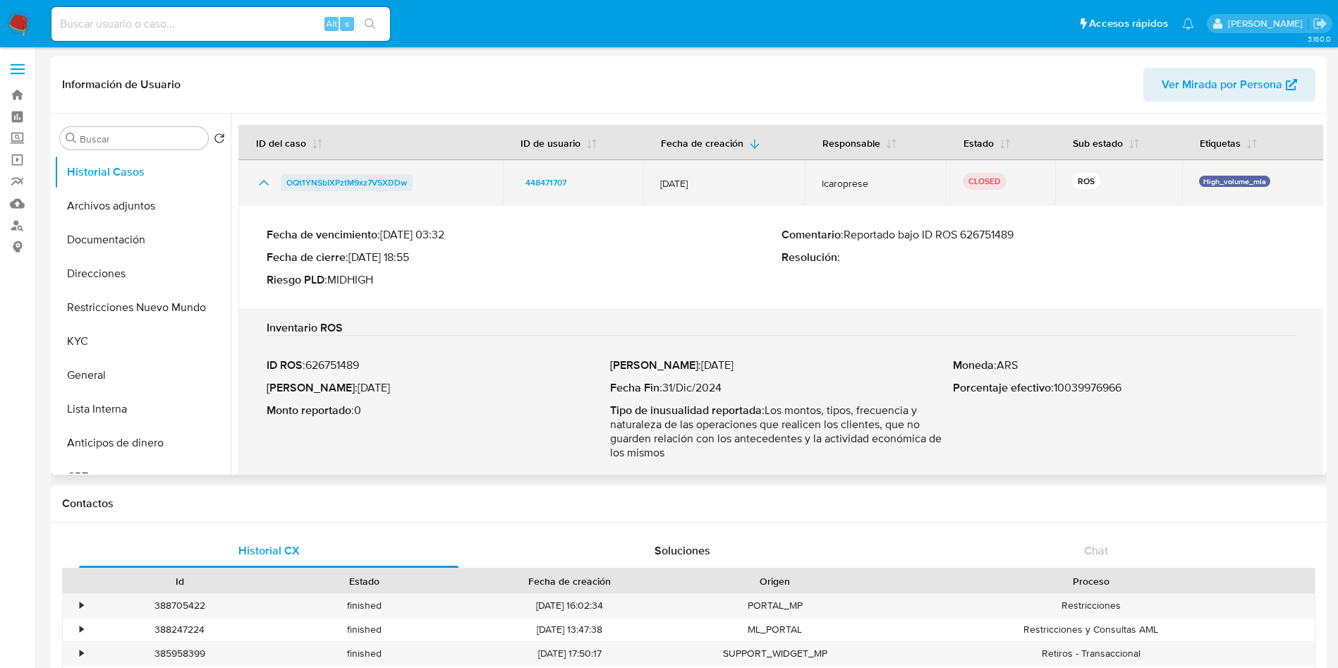
click at [330, 186] on span "OQt1YNSbIXPztM9xz7V5XDDw" at bounding box center [346, 182] width 121 height 17
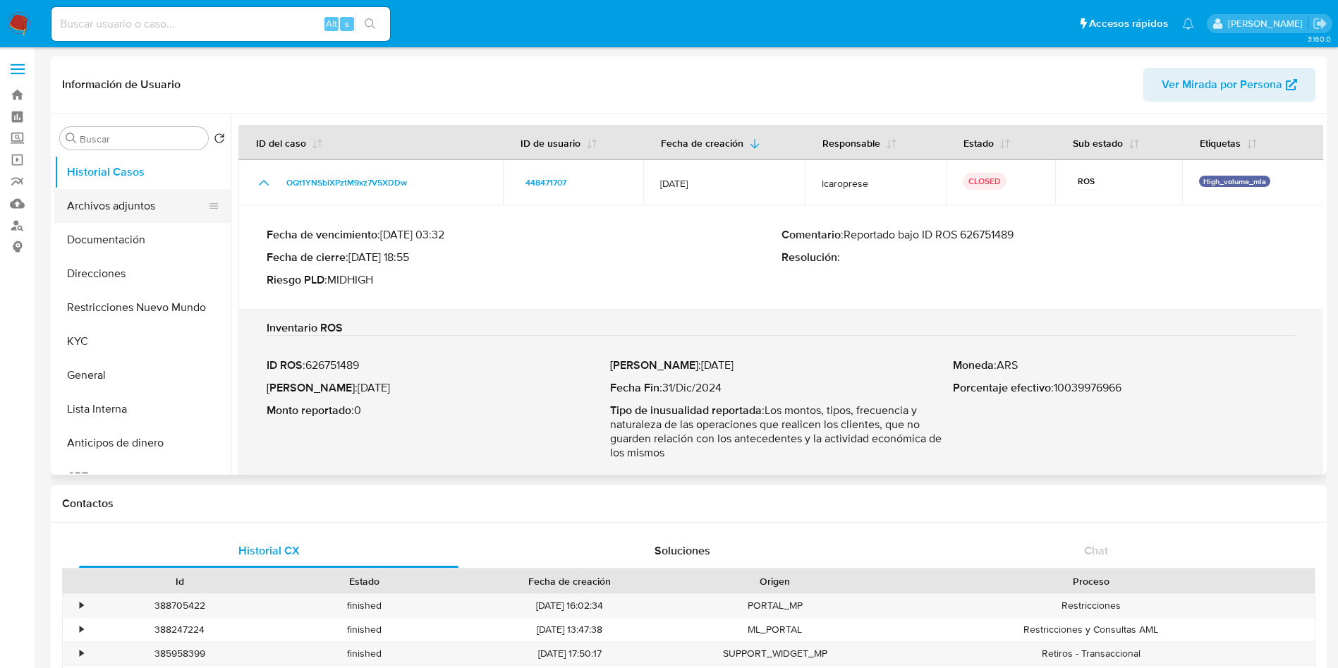
click at [107, 206] on button "Archivos adjuntos" at bounding box center [136, 206] width 165 height 34
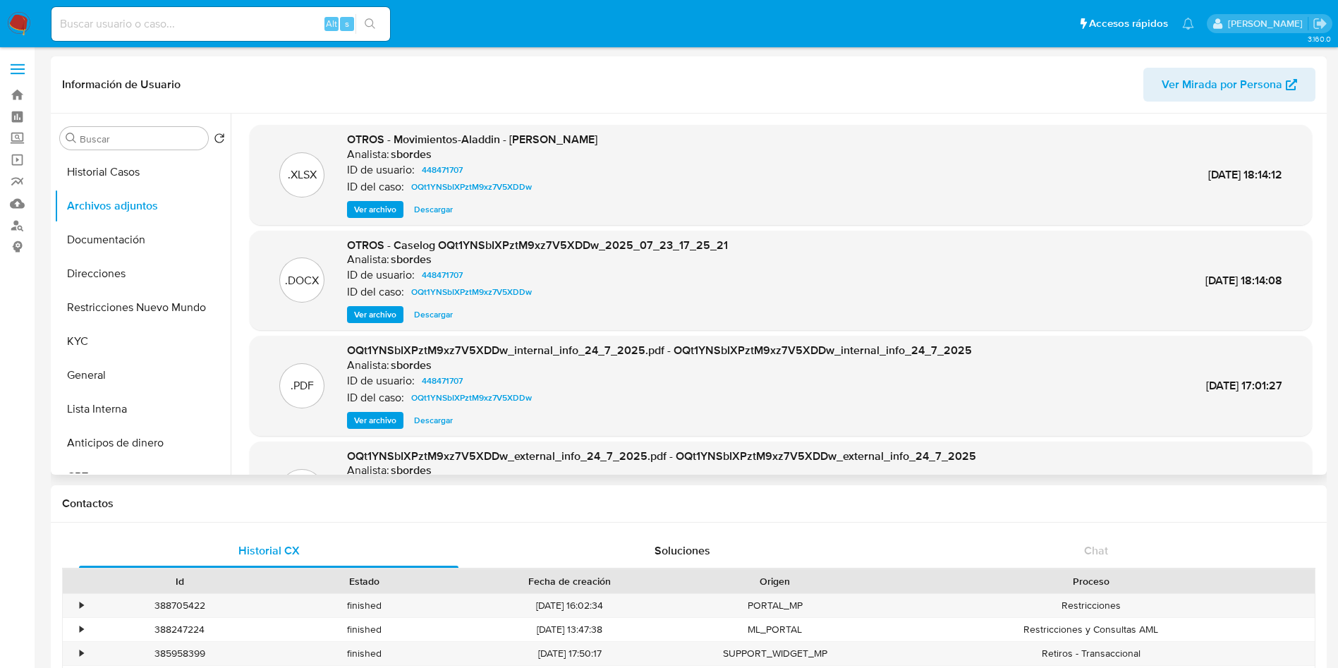
click at [364, 313] on span "Ver archivo" at bounding box center [375, 315] width 42 height 14
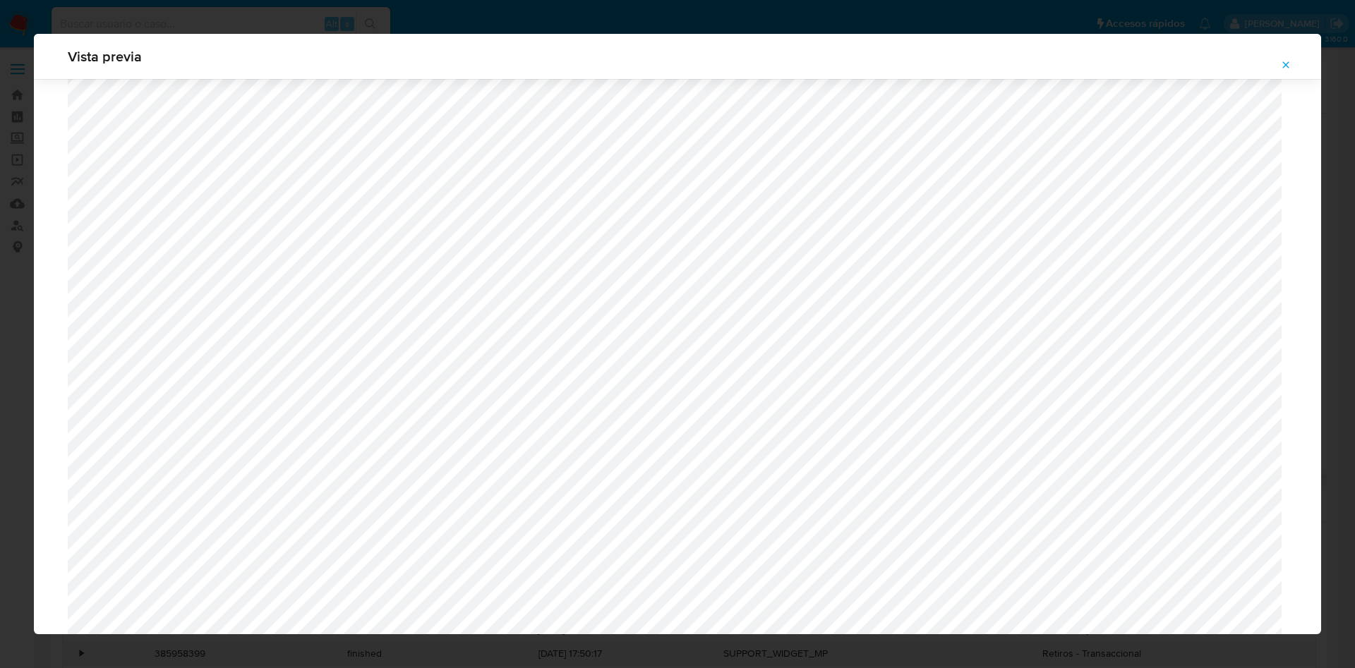
scroll to position [2194, 0]
